Goal: Task Accomplishment & Management: Manage account settings

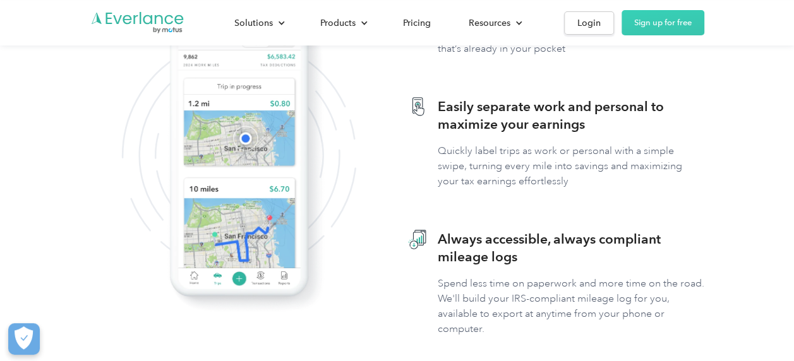
scroll to position [726, 0]
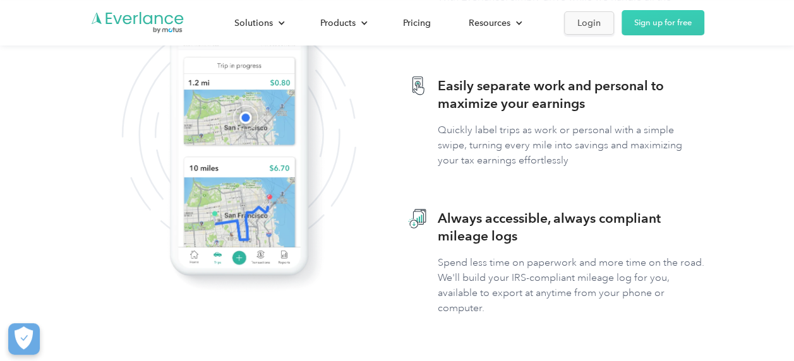
click at [579, 25] on div "Login" at bounding box center [588, 23] width 23 height 16
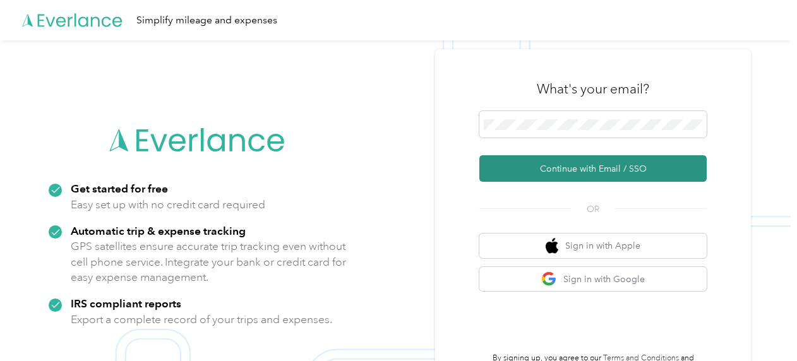
click at [606, 172] on button "Continue with Email / SSO" at bounding box center [592, 168] width 227 height 27
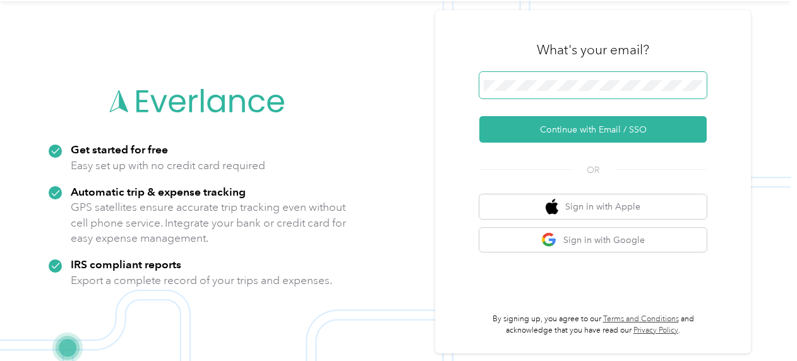
scroll to position [40, 0]
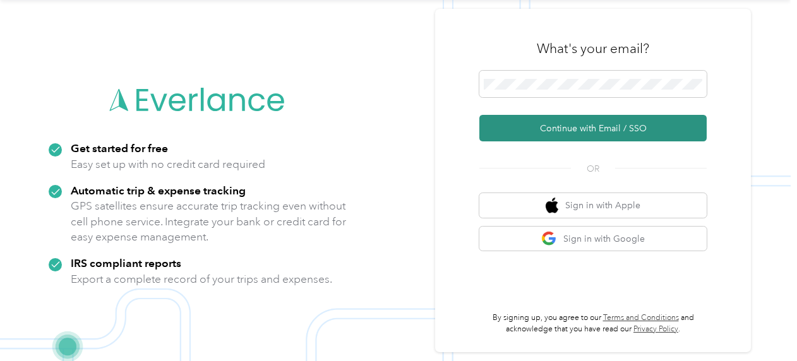
click at [522, 131] on button "Continue with Email / SSO" at bounding box center [592, 128] width 227 height 27
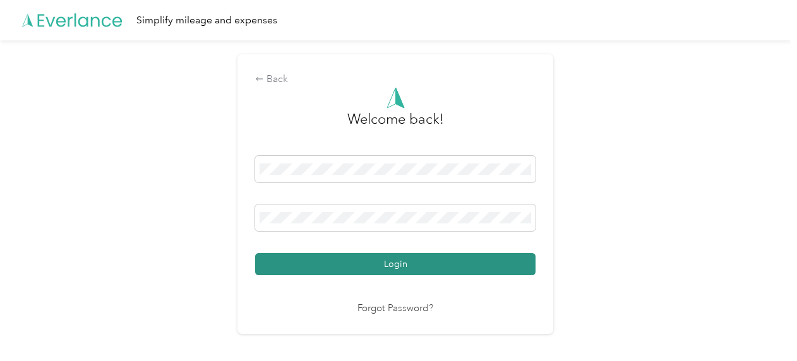
click at [394, 261] on button "Login" at bounding box center [395, 264] width 280 height 22
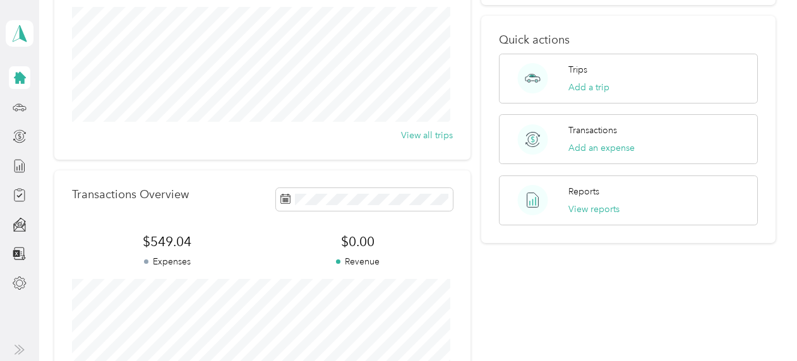
scroll to position [158, 0]
click at [413, 133] on button "View all trips" at bounding box center [427, 134] width 52 height 13
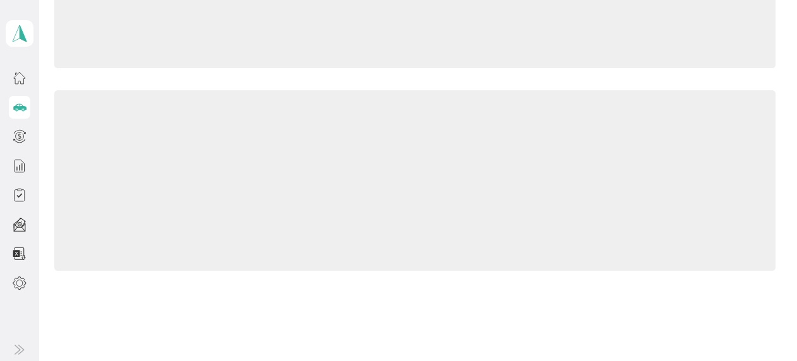
scroll to position [158, 0]
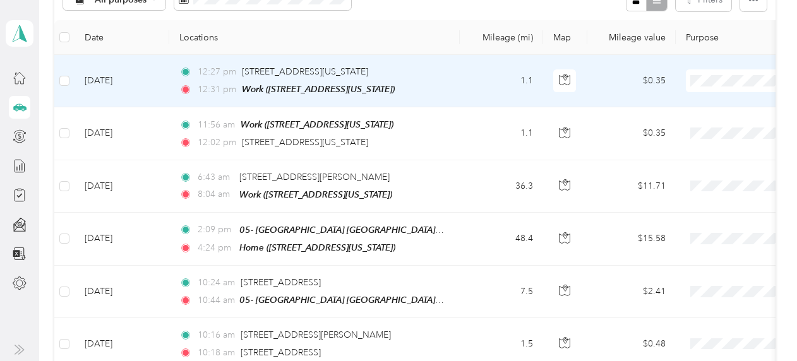
click at [694, 124] on span "Personal" at bounding box center [730, 125] width 117 height 13
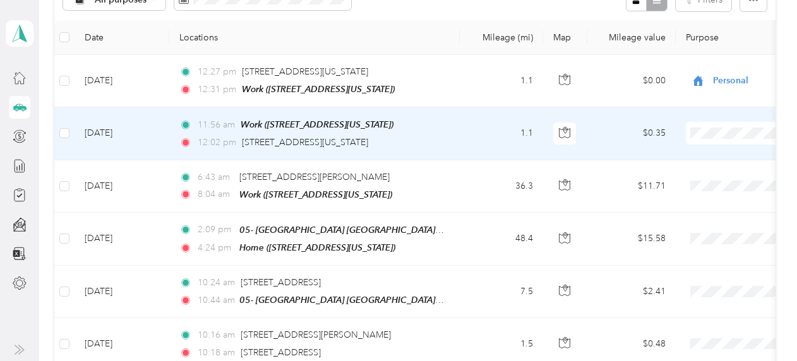
click at [701, 176] on span "Personal" at bounding box center [730, 177] width 117 height 13
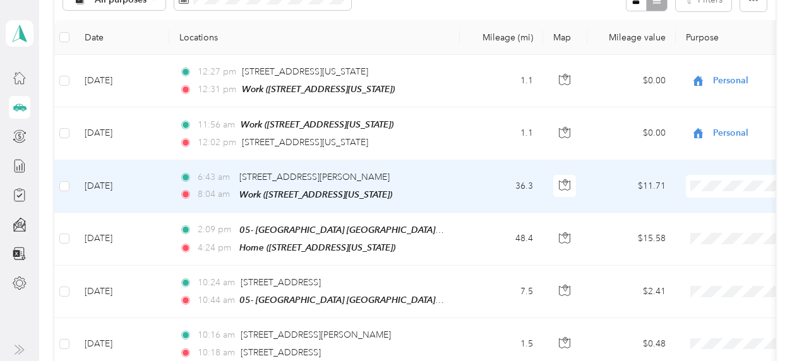
click at [701, 229] on span "Personal" at bounding box center [730, 228] width 117 height 13
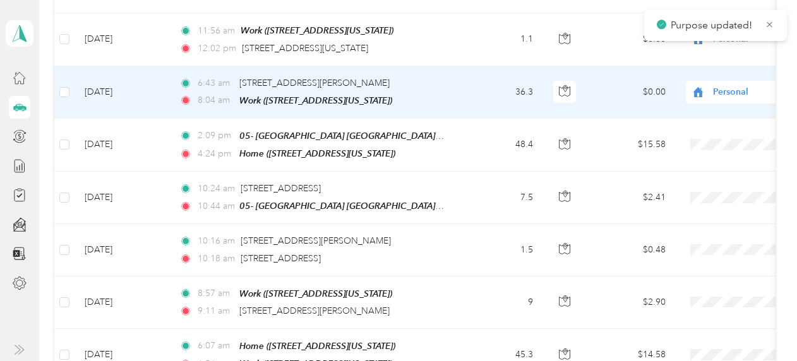
scroll to position [253, 0]
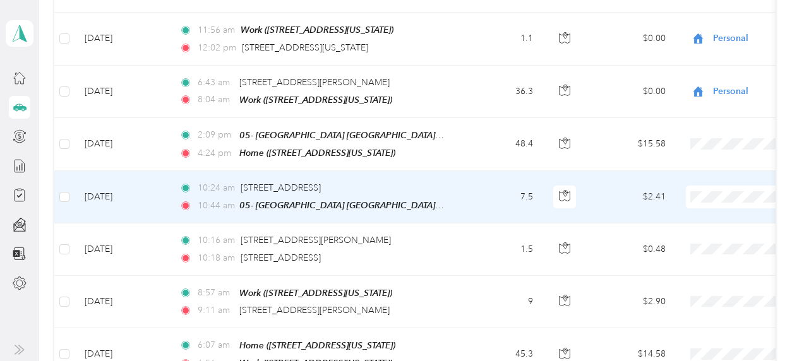
click at [698, 213] on span "Prudential Overall Supply" at bounding box center [730, 215] width 117 height 13
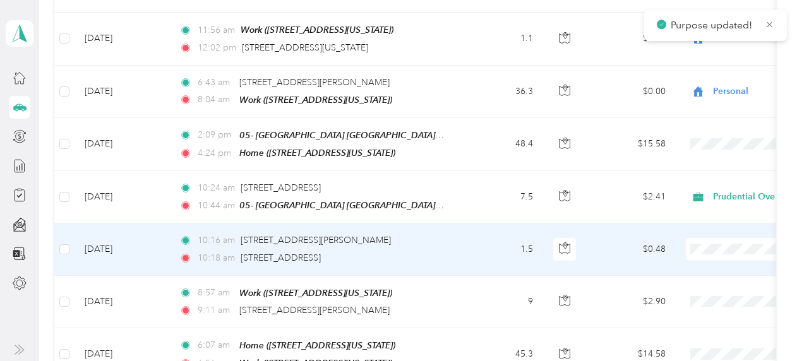
click at [704, 267] on span "Prudential Overall Supply" at bounding box center [730, 267] width 117 height 13
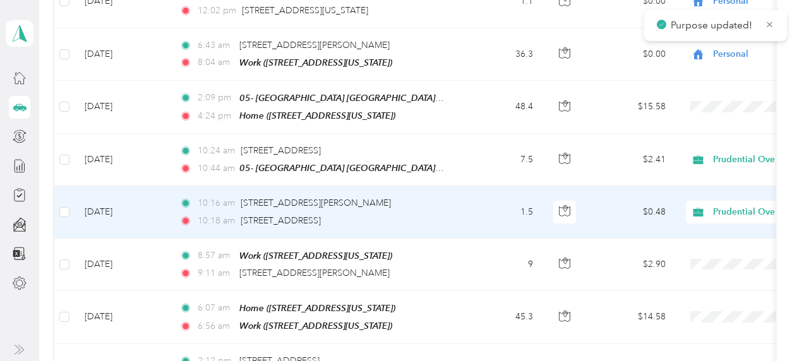
scroll to position [316, 0]
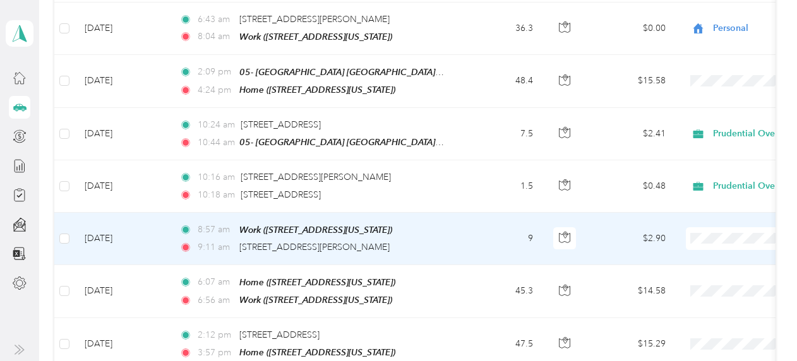
click at [712, 255] on span "Prudential Overall Supply" at bounding box center [730, 255] width 117 height 13
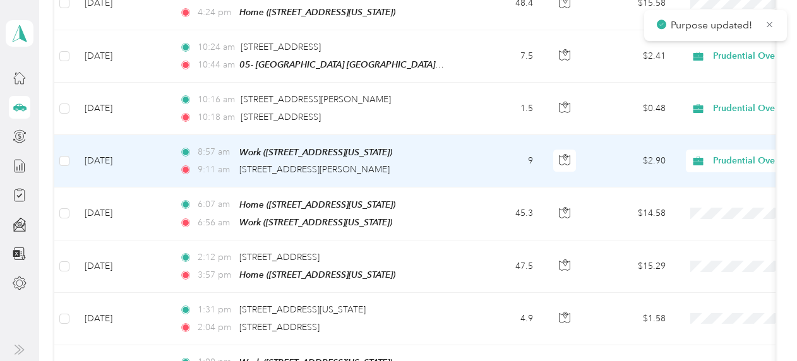
scroll to position [395, 0]
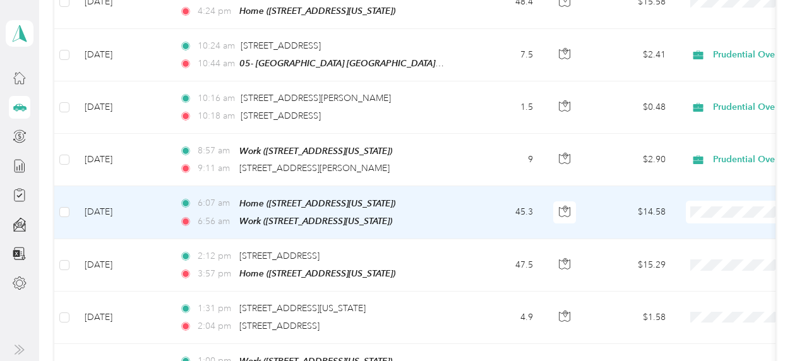
click at [707, 245] on span "Personal" at bounding box center [730, 244] width 117 height 13
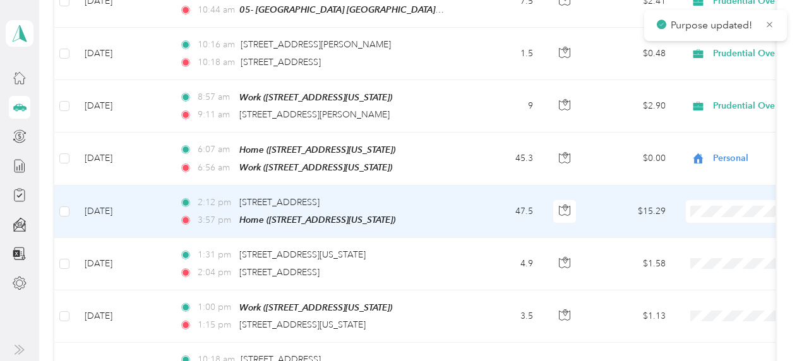
scroll to position [458, 0]
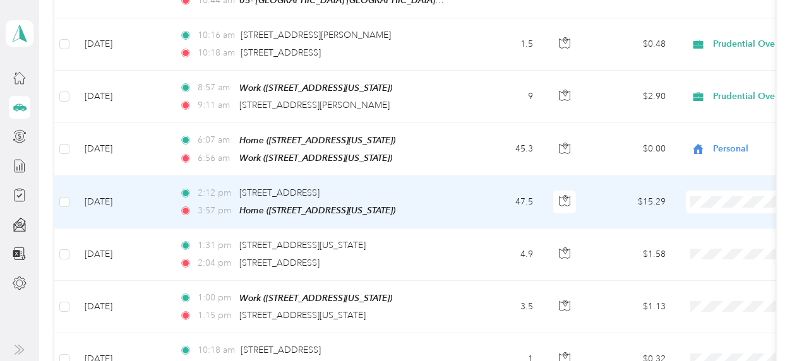
click at [697, 240] on span "Personal" at bounding box center [730, 239] width 117 height 13
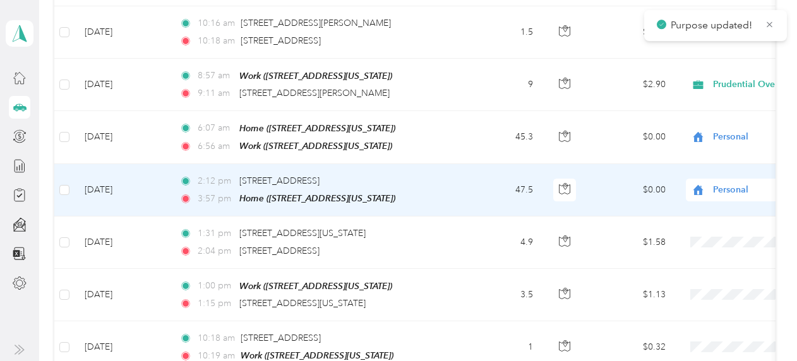
scroll to position [521, 0]
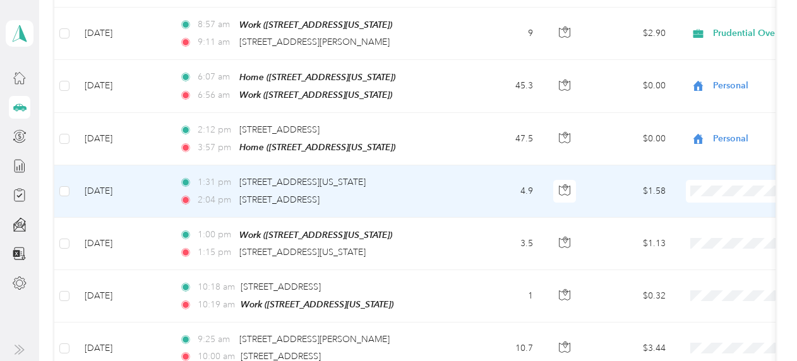
click at [705, 205] on span "Prudential Overall Supply" at bounding box center [730, 206] width 117 height 13
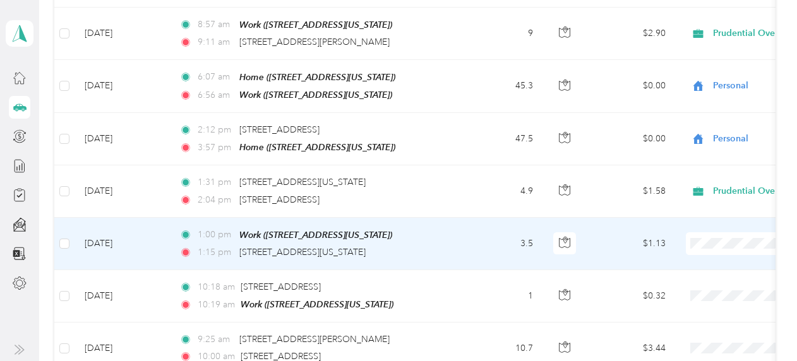
click at [704, 254] on span "Prudential Overall Supply" at bounding box center [730, 257] width 117 height 13
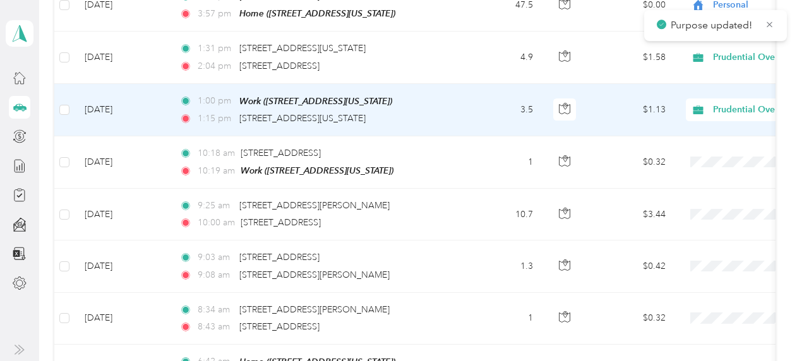
scroll to position [695, 0]
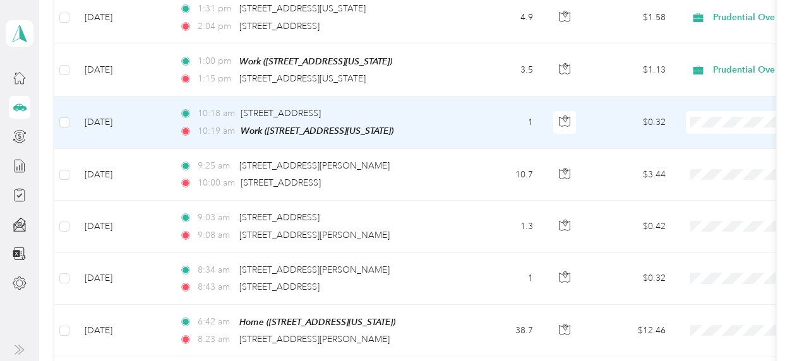
click at [705, 138] on span "Prudential Overall Supply" at bounding box center [730, 135] width 117 height 13
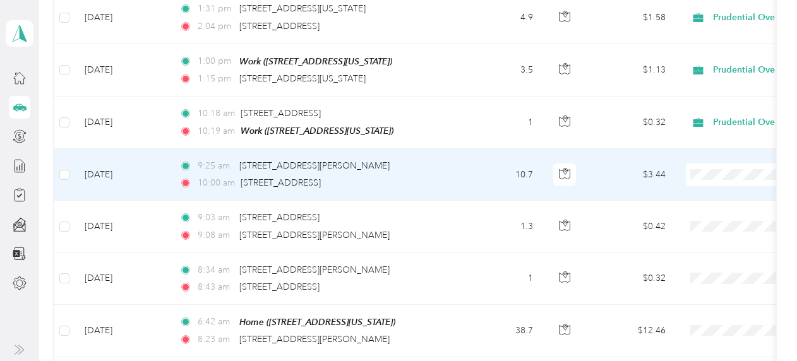
click at [707, 187] on span "Prudential Overall Supply" at bounding box center [730, 182] width 117 height 13
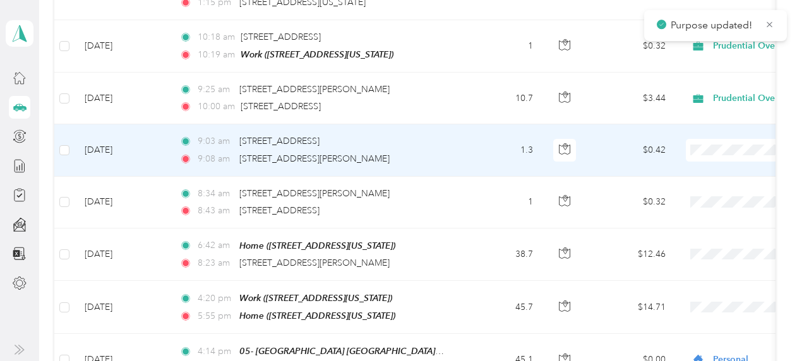
scroll to position [774, 0]
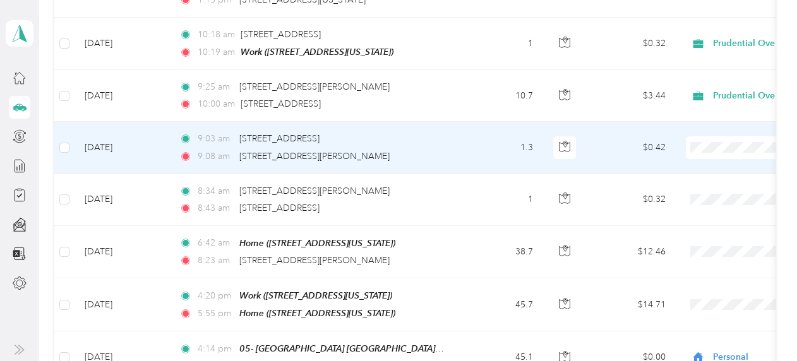
click at [715, 160] on span "Prudential Overall Supply" at bounding box center [730, 159] width 117 height 13
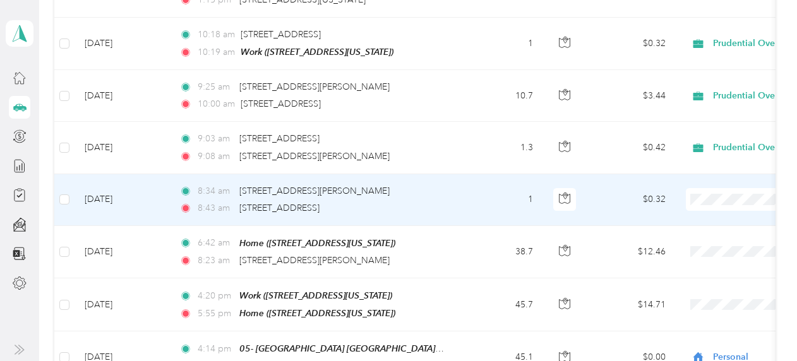
click at [717, 206] on span "Prudential Overall Supply" at bounding box center [730, 211] width 117 height 13
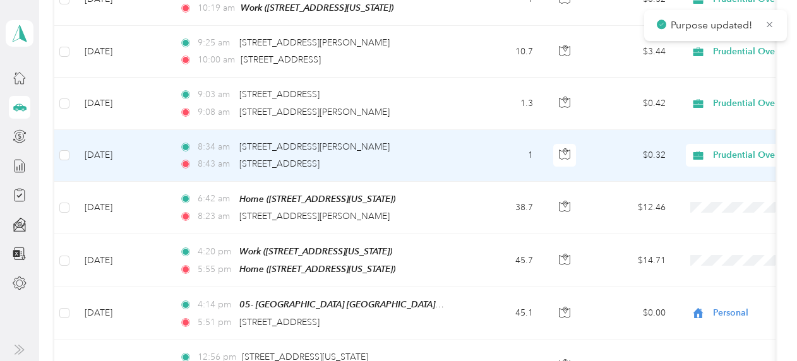
scroll to position [853, 0]
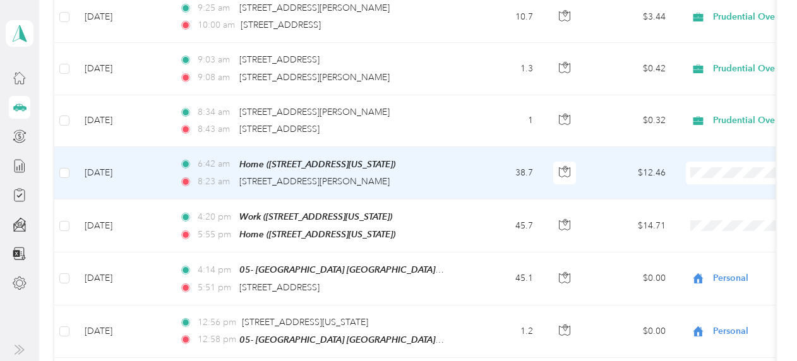
click at [696, 208] on li "Personal" at bounding box center [718, 202] width 157 height 22
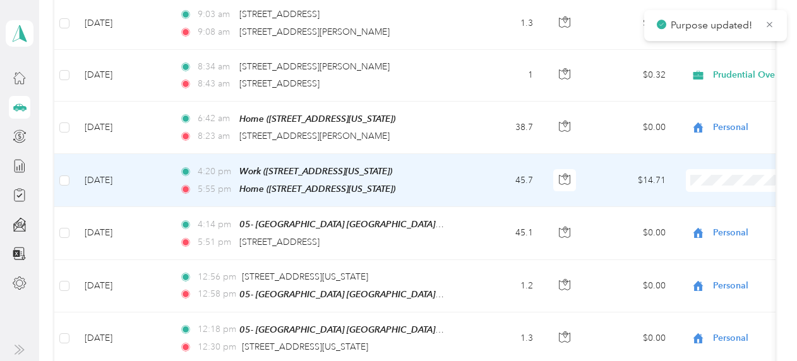
scroll to position [900, 0]
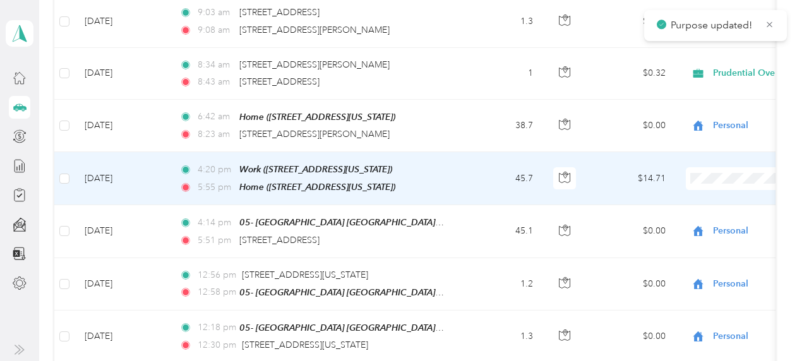
click at [714, 172] on span at bounding box center [764, 178] width 157 height 23
click at [691, 210] on span "Personal" at bounding box center [730, 211] width 117 height 13
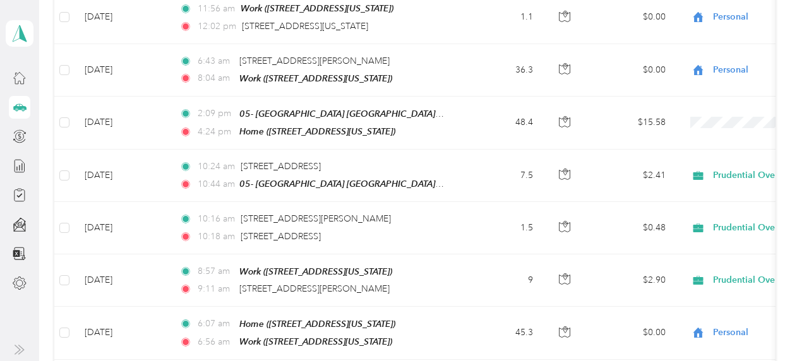
scroll to position [332, 0]
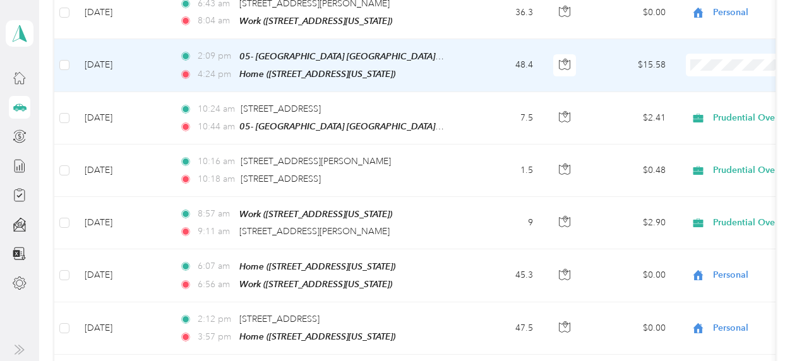
click at [706, 106] on span "Personal" at bounding box center [730, 106] width 117 height 13
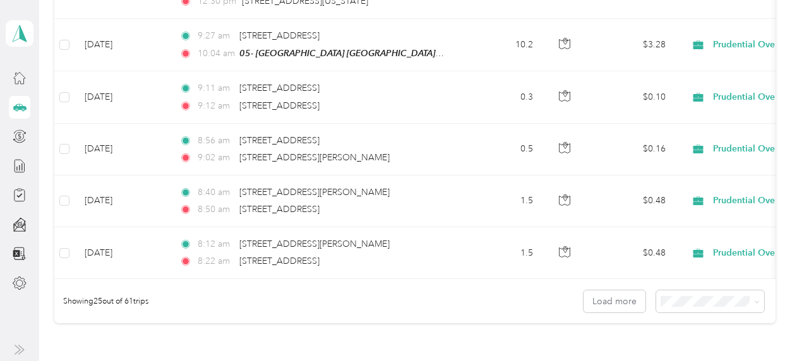
scroll to position [1357, 0]
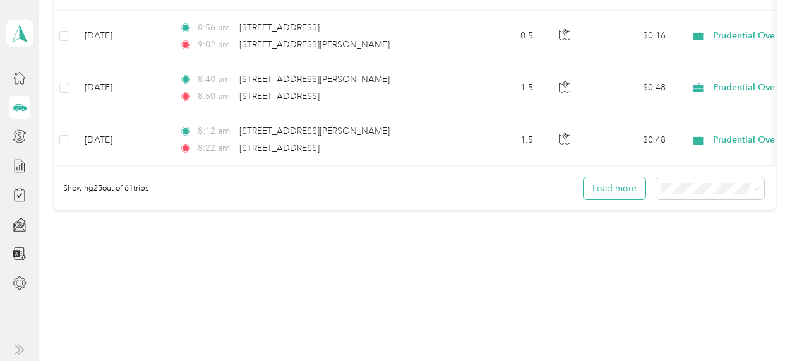
click at [609, 184] on button "Load more" at bounding box center [615, 188] width 62 height 22
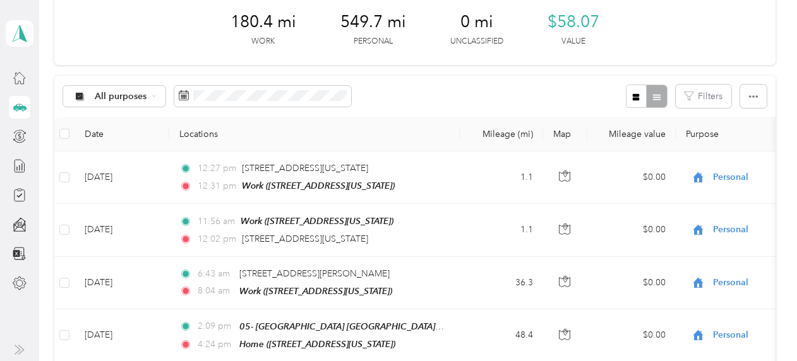
scroll to position [0, 0]
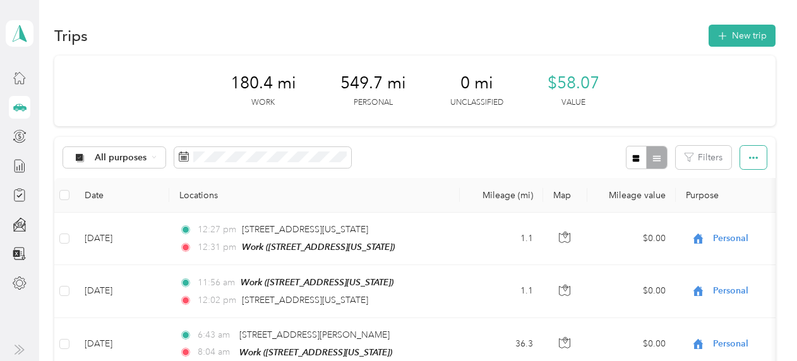
click at [753, 158] on icon "button" at bounding box center [753, 158] width 9 height 3
click at [633, 158] on icon "button" at bounding box center [636, 158] width 7 height 7
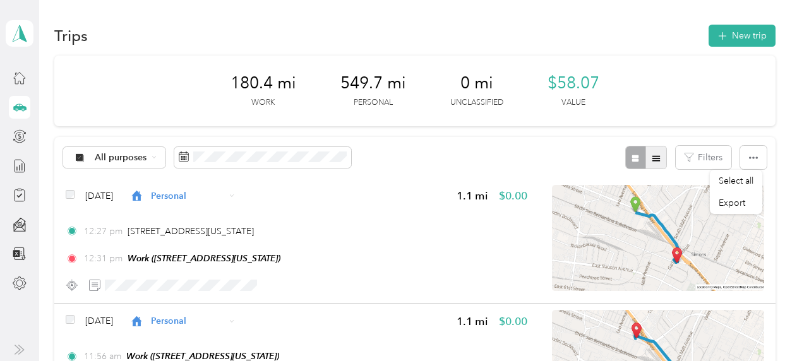
click at [655, 155] on icon "button" at bounding box center [656, 158] width 9 height 9
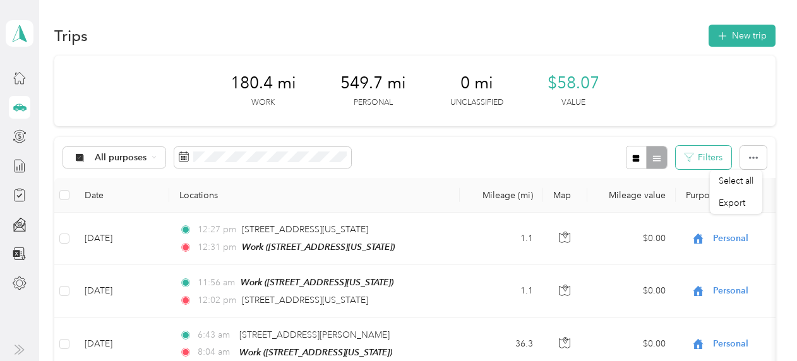
click at [685, 154] on icon "button" at bounding box center [689, 157] width 9 height 9
click at [673, 100] on div "180.4 mi Work 549.7 mi Personal 0 mi Unclassified $58.07 Value" at bounding box center [414, 91] width 721 height 71
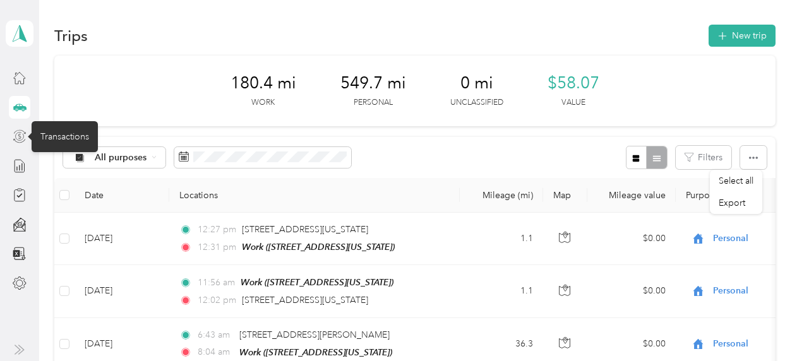
click at [18, 135] on icon at bounding box center [19, 137] width 3 height 6
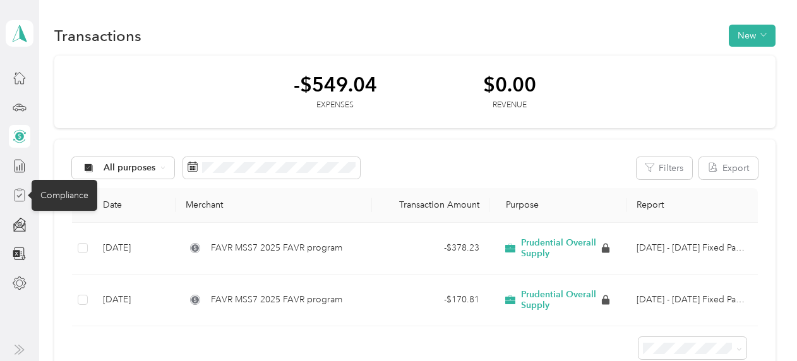
click at [20, 195] on icon at bounding box center [19, 196] width 6 height 4
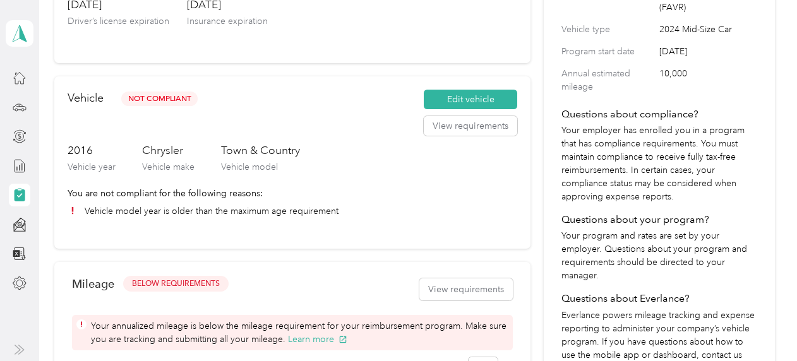
scroll to position [189, 0]
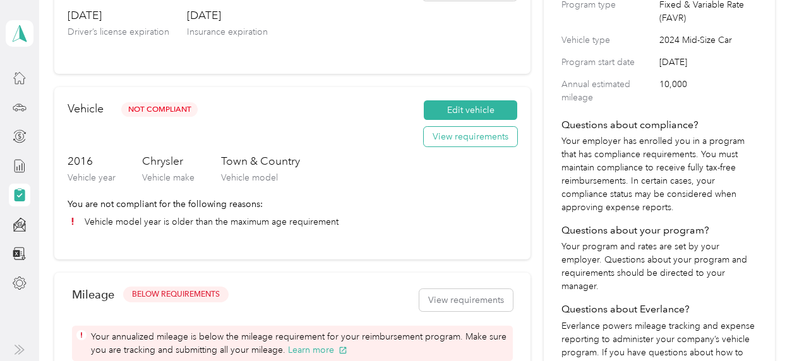
click at [467, 140] on button "View requirements" at bounding box center [470, 137] width 93 height 20
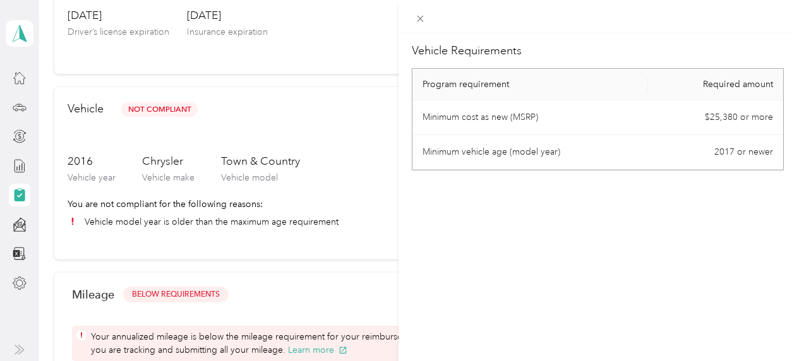
click at [441, 186] on div "Vehicle Requirements Program requirement Required amount Minimum cost as new (M…" at bounding box center [597, 213] width 398 height 361
click at [18, 77] on div "Vehicle Requirements Program requirement Required amount Minimum cost as new (M…" at bounding box center [398, 180] width 797 height 361
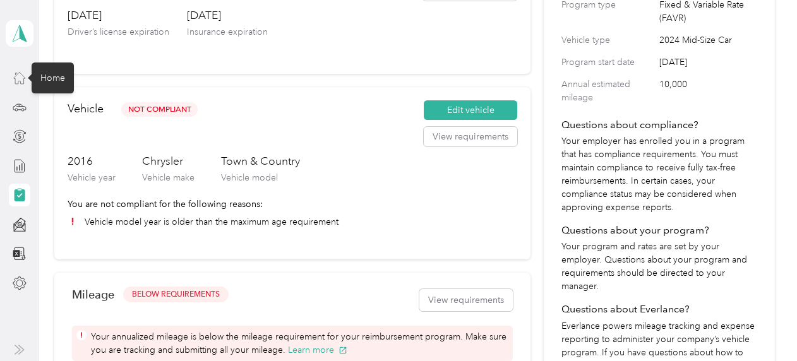
click at [23, 78] on icon at bounding box center [20, 78] width 14 height 14
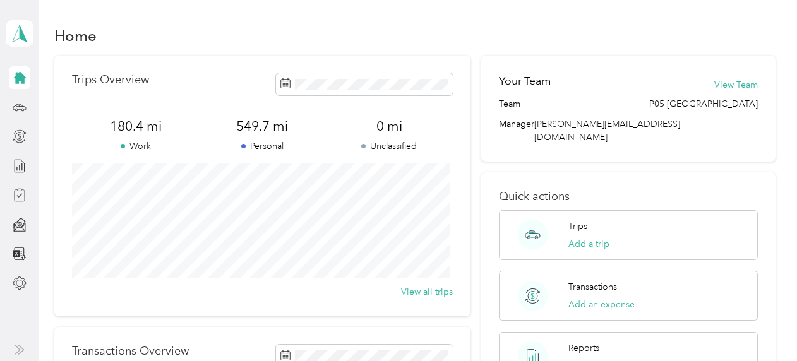
click at [18, 78] on icon at bounding box center [20, 78] width 12 height 12
click at [21, 32] on polygon at bounding box center [23, 33] width 7 height 16
click at [51, 172] on div "Home Trips Overview 180.4 mi Work 549.7 mi Personal 0 mi Unclassified View all …" at bounding box center [414, 315] width 751 height 630
click at [20, 252] on icon at bounding box center [20, 254] width 14 height 14
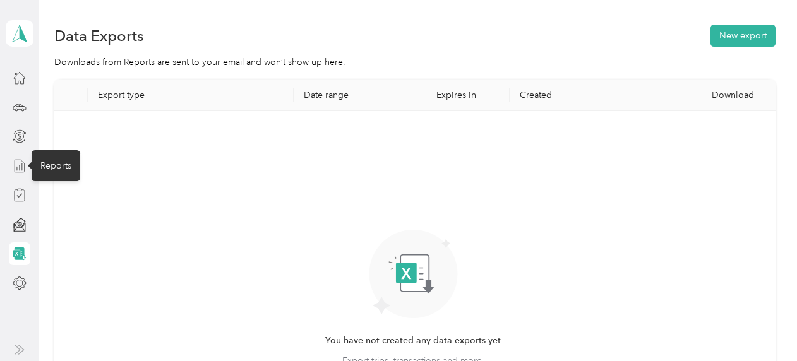
click at [25, 165] on icon at bounding box center [20, 166] width 14 height 14
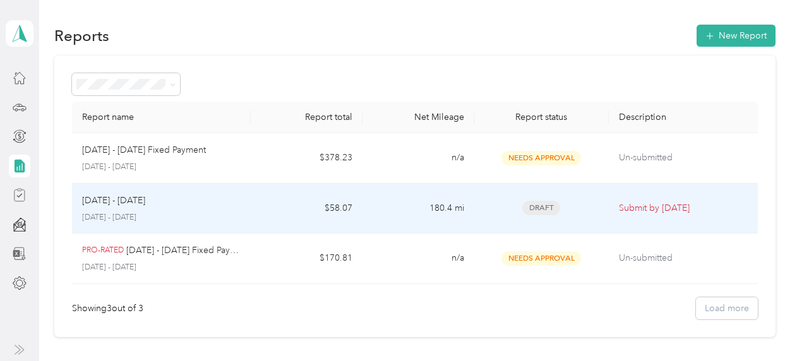
click at [630, 203] on p "Submit by [DATE]" at bounding box center [683, 208] width 129 height 14
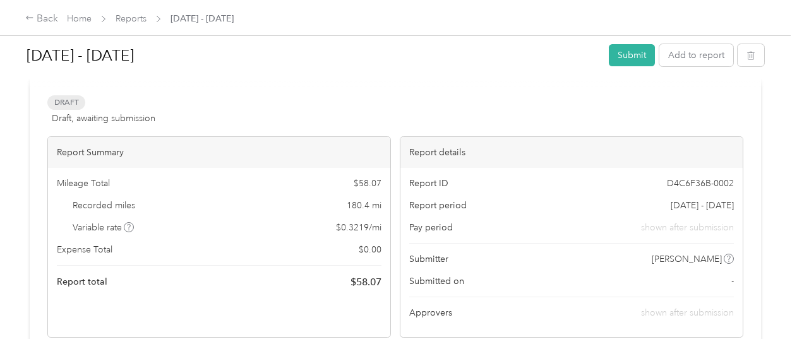
scroll to position [47, 0]
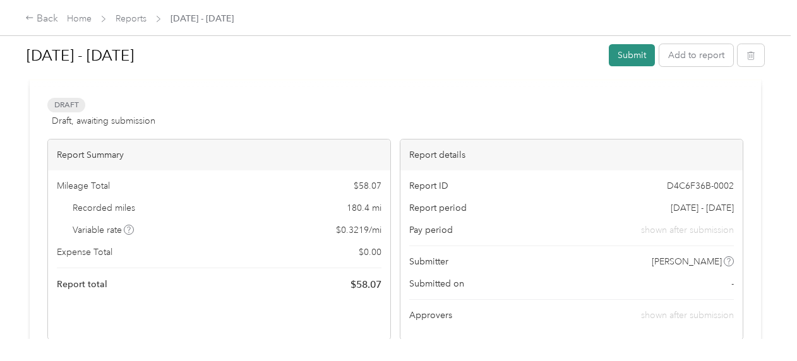
click at [624, 58] on button "Submit" at bounding box center [632, 55] width 46 height 22
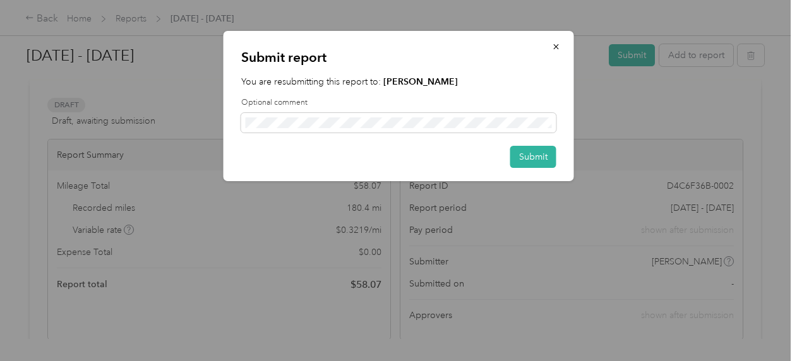
click at [459, 83] on p "You are resubmitting this report to: [PERSON_NAME]" at bounding box center [398, 81] width 315 height 13
click at [527, 153] on button "Submit" at bounding box center [533, 157] width 46 height 22
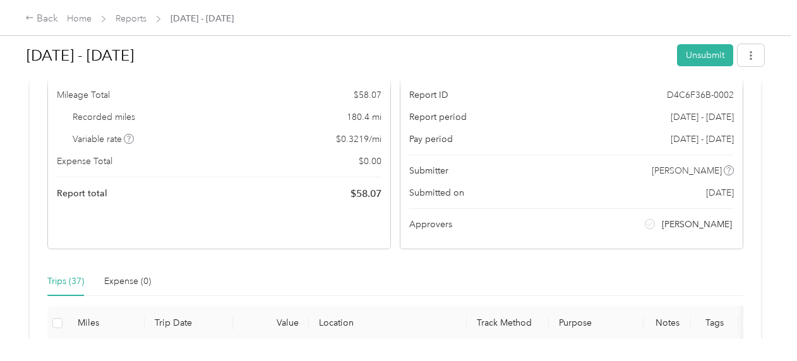
scroll to position [0, 0]
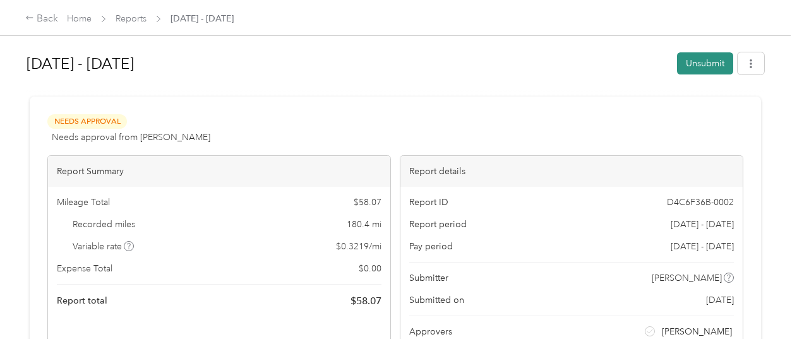
click at [691, 67] on button "Unsubmit" at bounding box center [705, 63] width 56 height 22
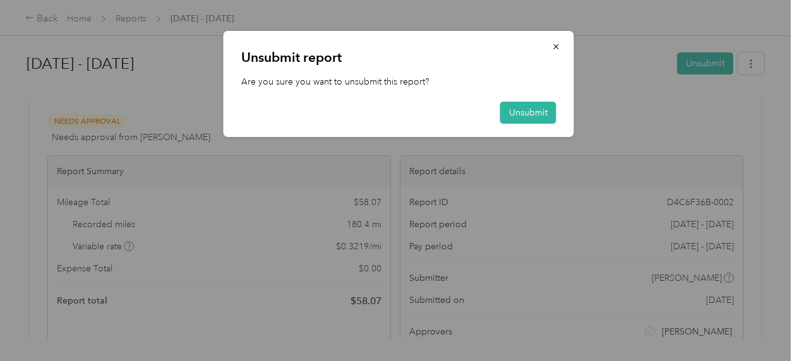
click at [419, 100] on div "Unsubmit report Are you sure you want to unsubmit this report? Unsubmit" at bounding box center [399, 84] width 350 height 106
click at [553, 45] on icon "button" at bounding box center [556, 46] width 9 height 9
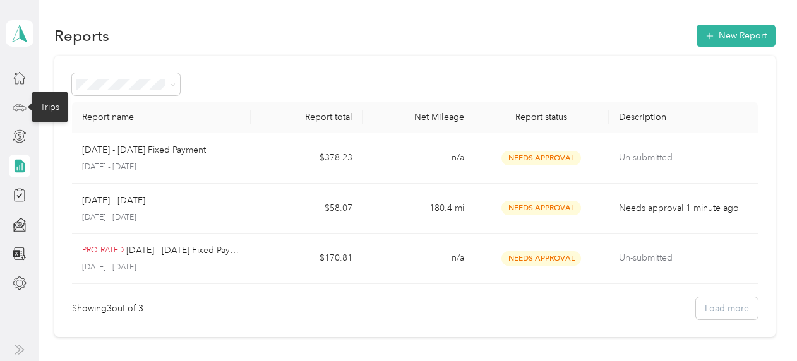
click at [18, 105] on icon at bounding box center [20, 107] width 14 height 14
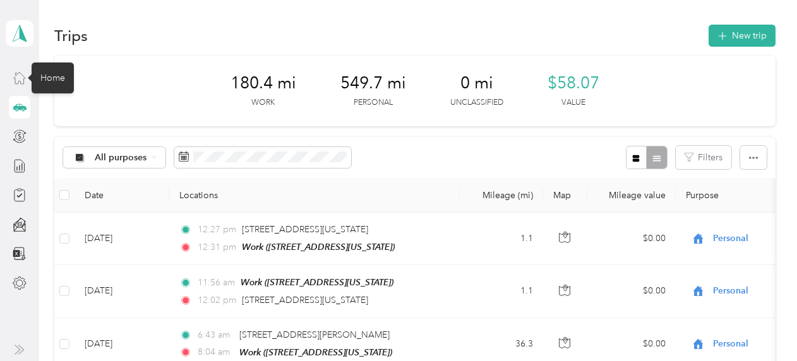
click at [18, 76] on icon at bounding box center [20, 78] width 14 height 14
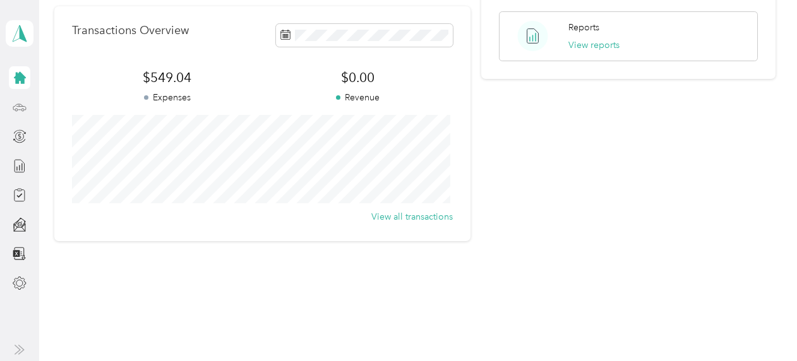
scroll to position [332, 0]
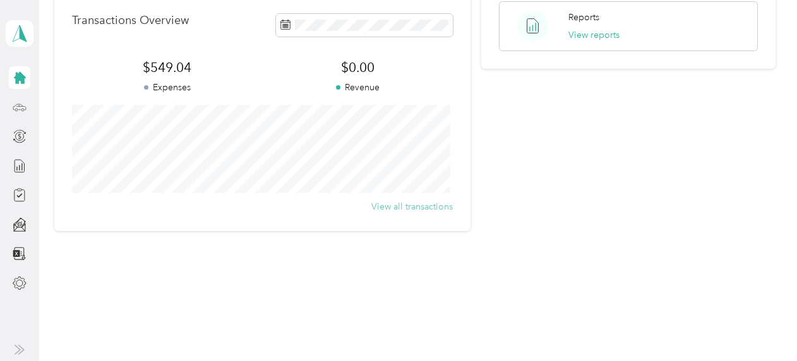
click at [393, 205] on button "View all transactions" at bounding box center [411, 206] width 81 height 13
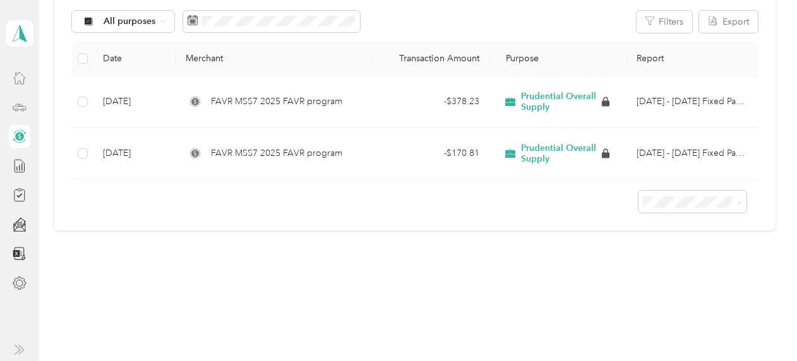
scroll to position [146, 0]
